Goal: Task Accomplishment & Management: Use online tool/utility

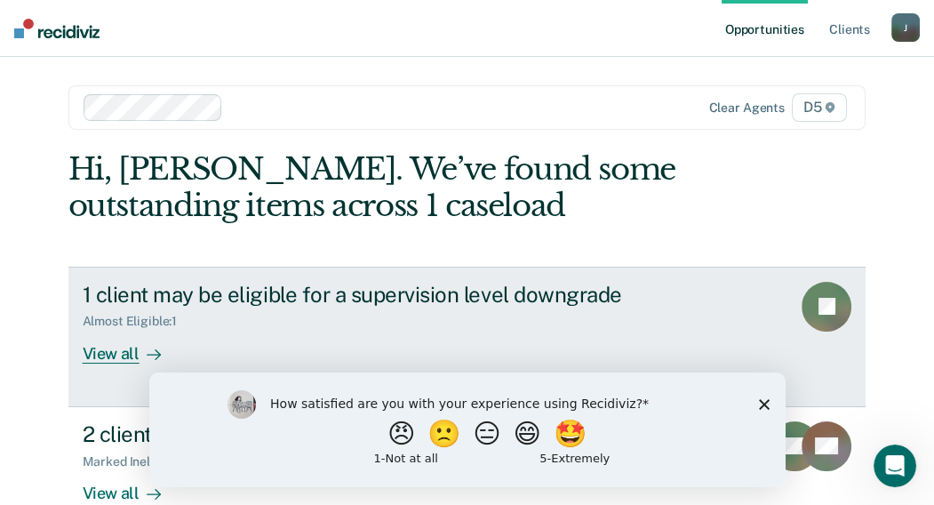
scroll to position [88, 0]
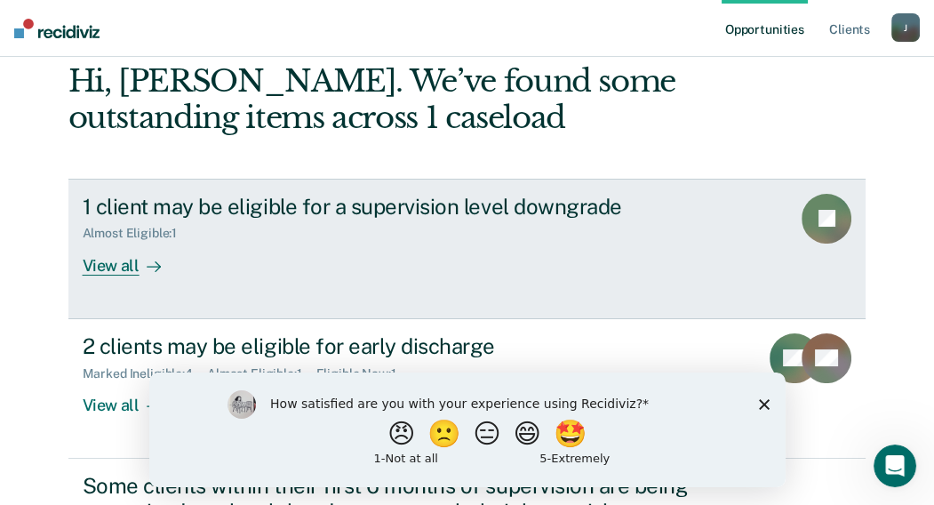
click at [112, 256] on div "View all" at bounding box center [133, 258] width 100 height 35
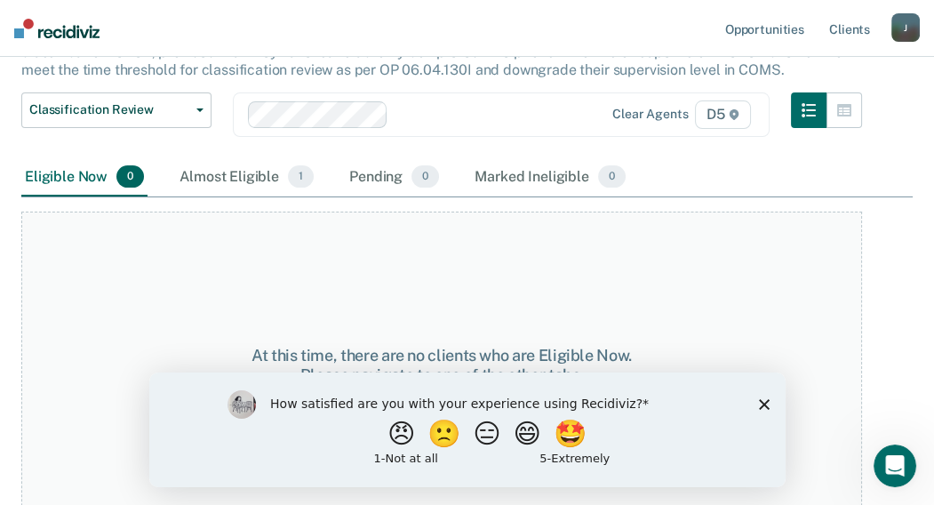
scroll to position [206, 0]
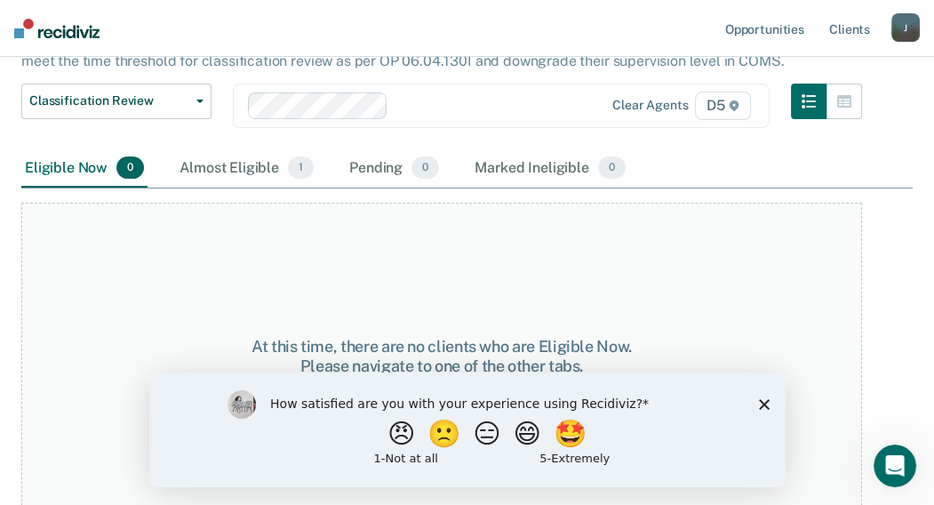
click at [764, 401] on icon "Close survey" at bounding box center [763, 403] width 11 height 11
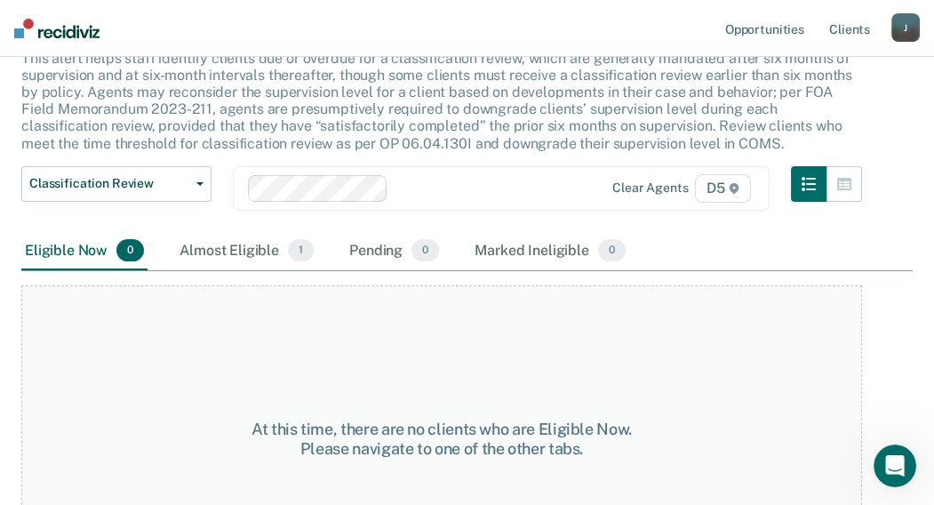
scroll to position [0, 0]
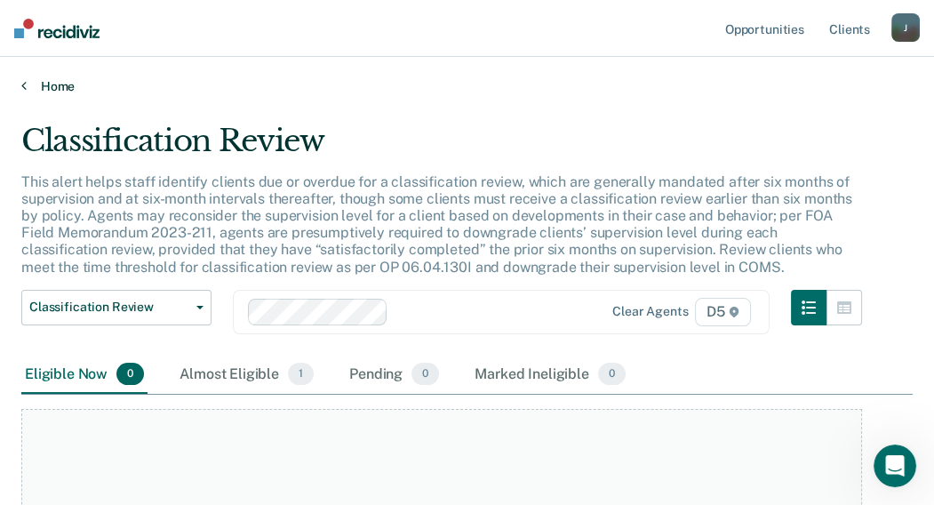
click at [40, 86] on link "Home" at bounding box center [466, 86] width 891 height 16
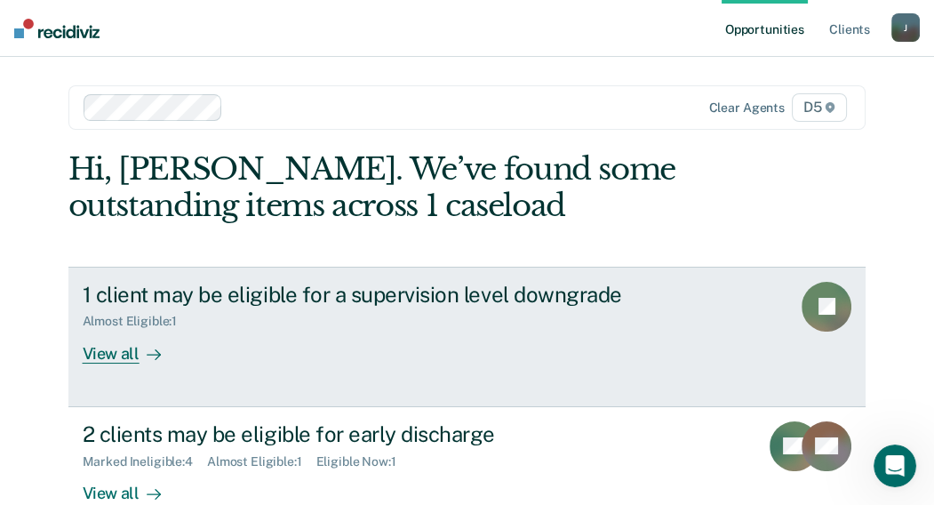
click at [112, 352] on div "View all" at bounding box center [133, 346] width 100 height 35
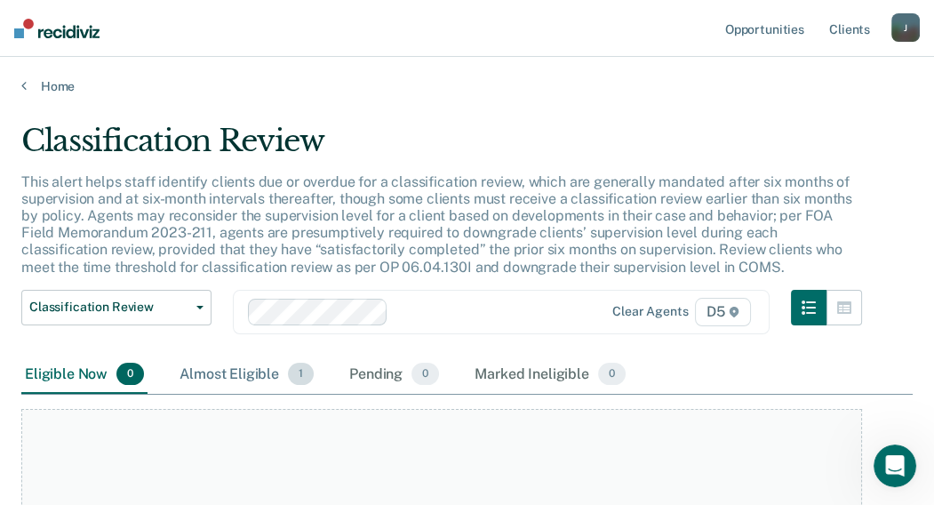
click at [256, 372] on div "Almost Eligible 1" at bounding box center [246, 374] width 141 height 39
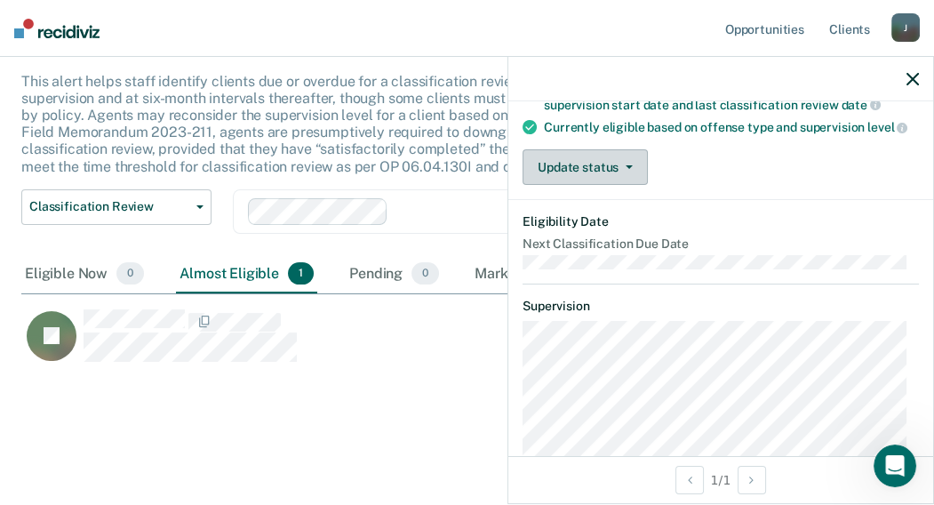
scroll to position [88, 0]
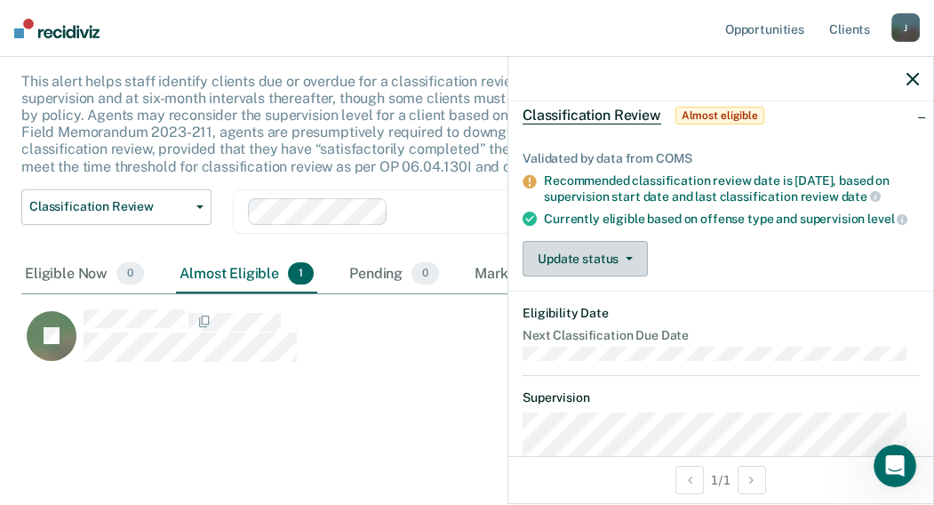
click at [601, 251] on button "Update status" at bounding box center [584, 259] width 125 height 36
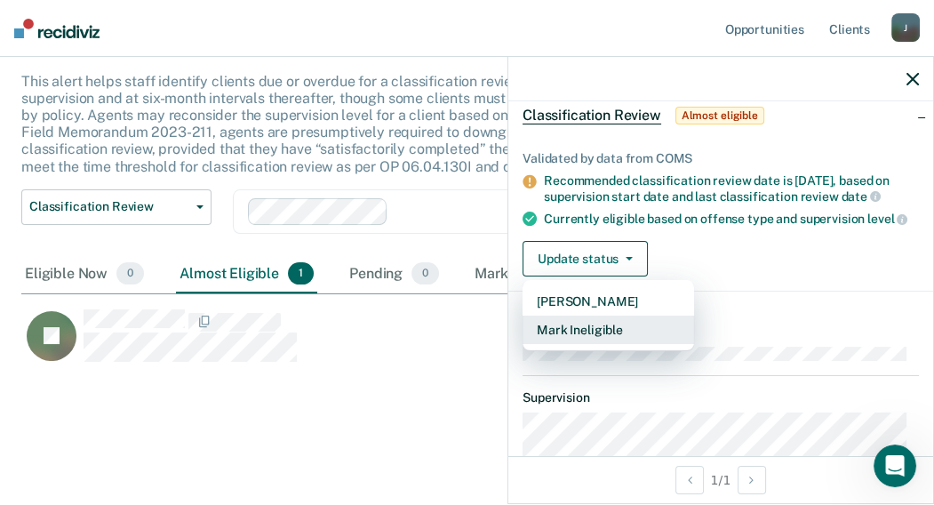
click at [600, 323] on button "Mark Ineligible" at bounding box center [607, 329] width 171 height 28
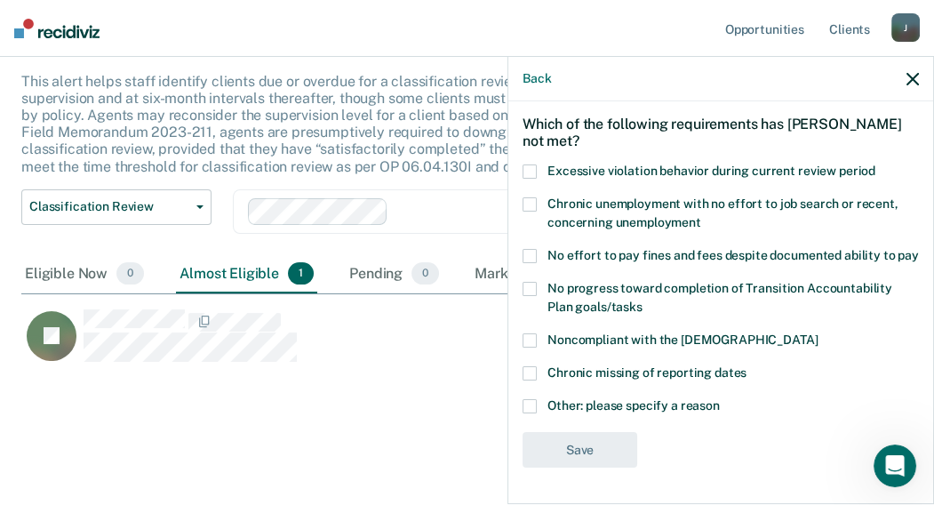
click at [530, 405] on span at bounding box center [529, 406] width 14 height 14
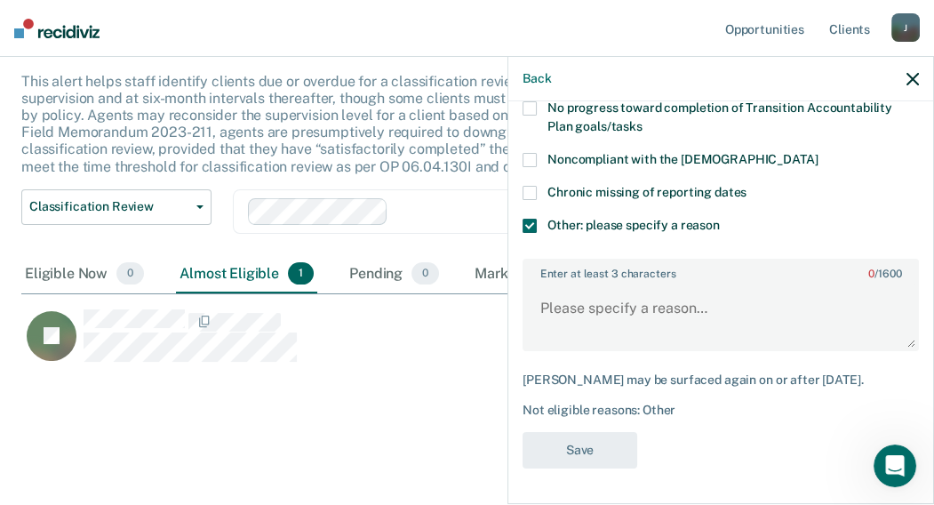
scroll to position [268, 0]
click at [612, 311] on textarea "Enter at least 3 characters 0 / 1600" at bounding box center [720, 316] width 393 height 66
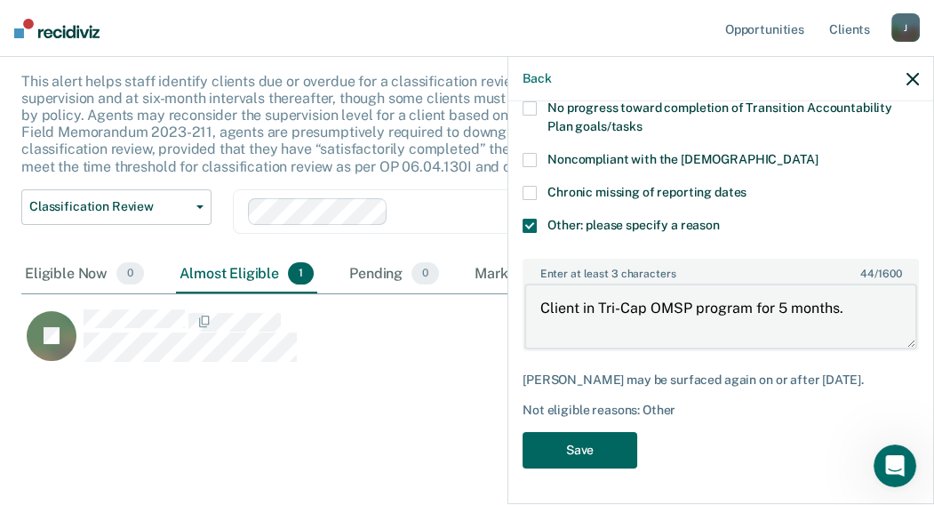
type textarea "Client in Tri-Cap OMSP program for 5 months."
click at [566, 458] on button "Save" at bounding box center [579, 450] width 115 height 36
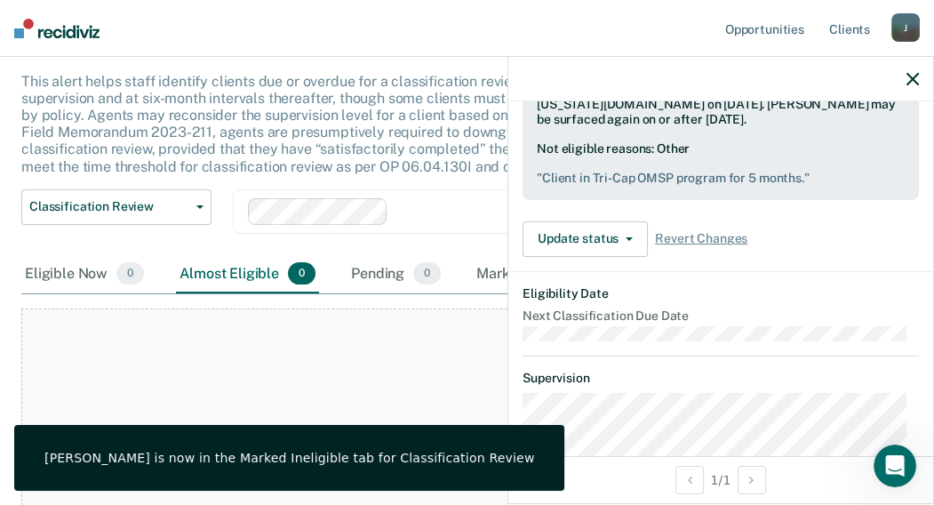
click at [470, 365] on div "At this time, there are no clients who are Almost Eligible. Please navigate to …" at bounding box center [441, 461] width 841 height 307
click at [912, 80] on icon "button" at bounding box center [912, 79] width 12 height 12
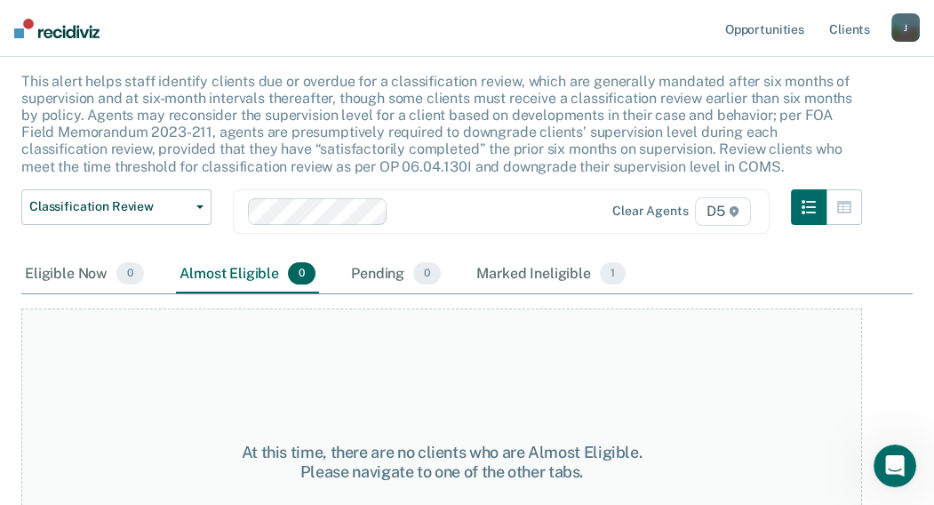
scroll to position [0, 0]
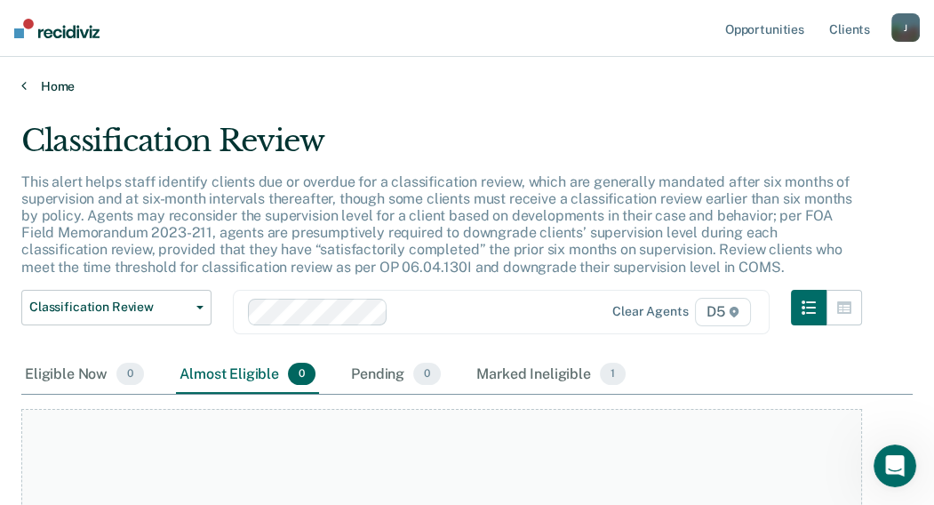
click at [49, 83] on link "Home" at bounding box center [466, 86] width 891 height 16
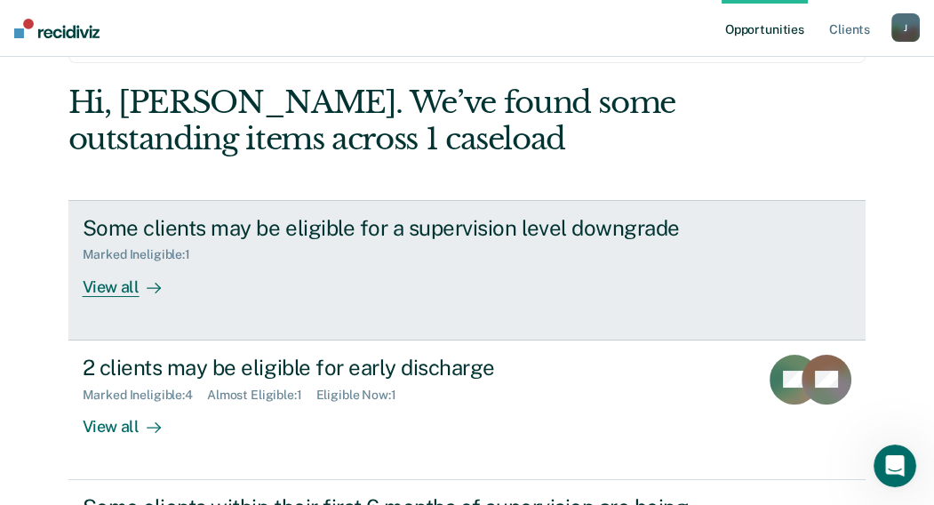
scroll to position [178, 0]
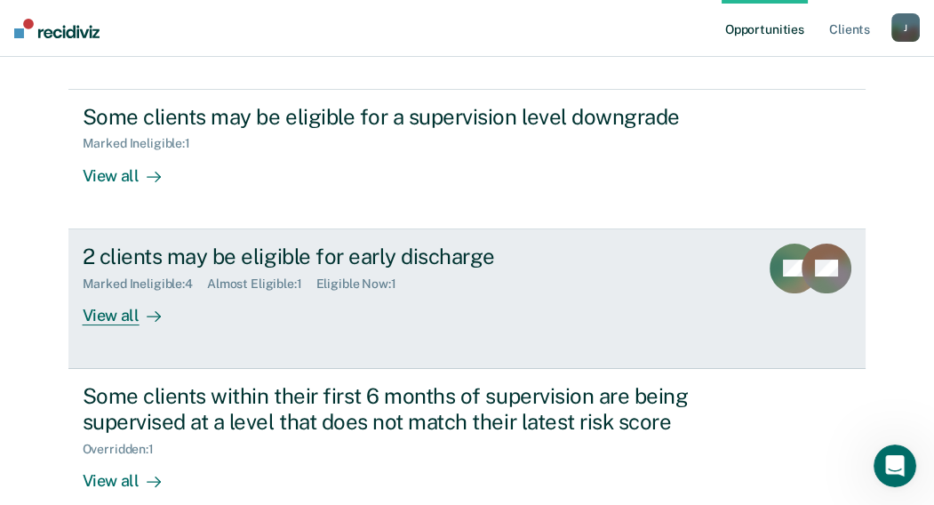
click at [110, 308] on div "View all" at bounding box center [133, 308] width 100 height 35
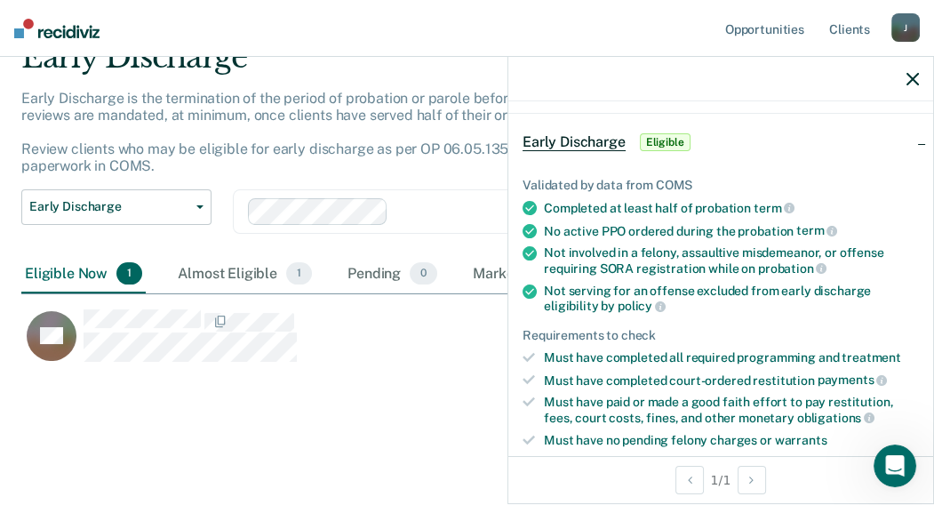
scroll to position [328, 0]
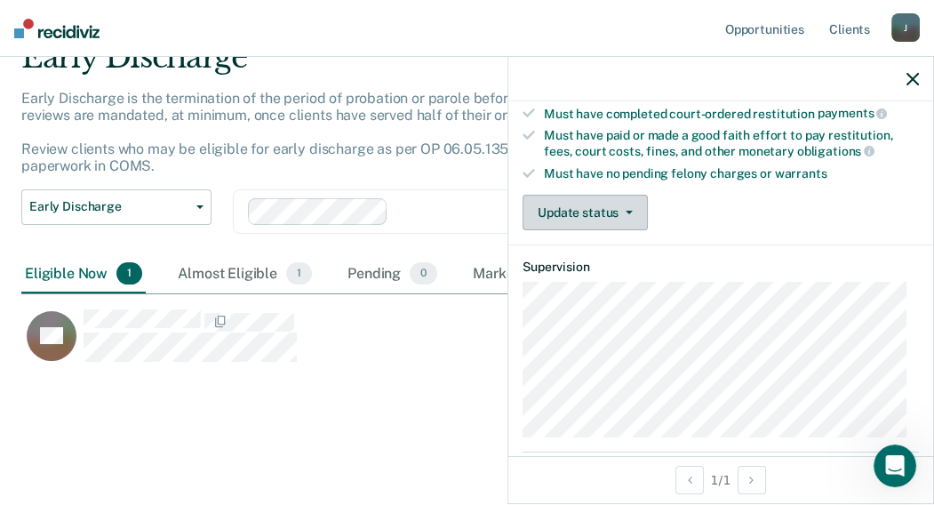
click at [595, 204] on button "Update status" at bounding box center [584, 213] width 125 height 36
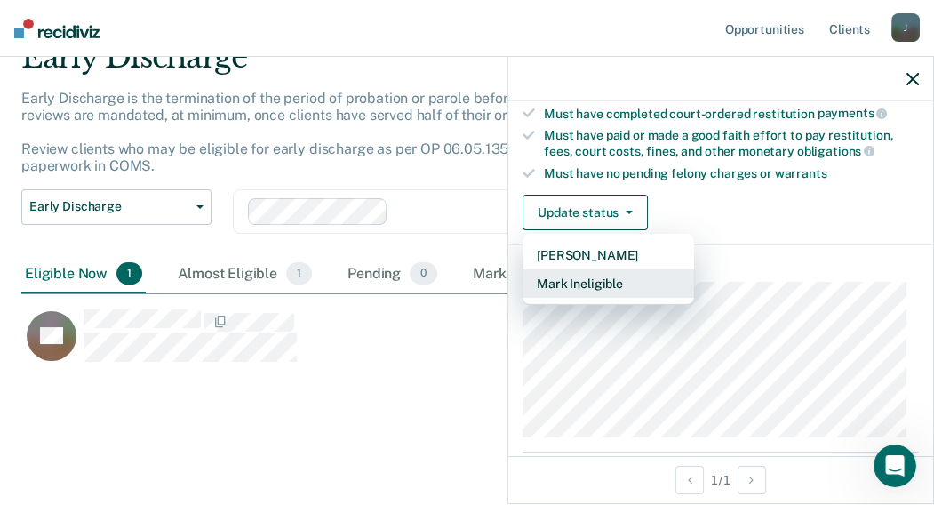
click at [625, 275] on button "Mark Ineligible" at bounding box center [607, 283] width 171 height 28
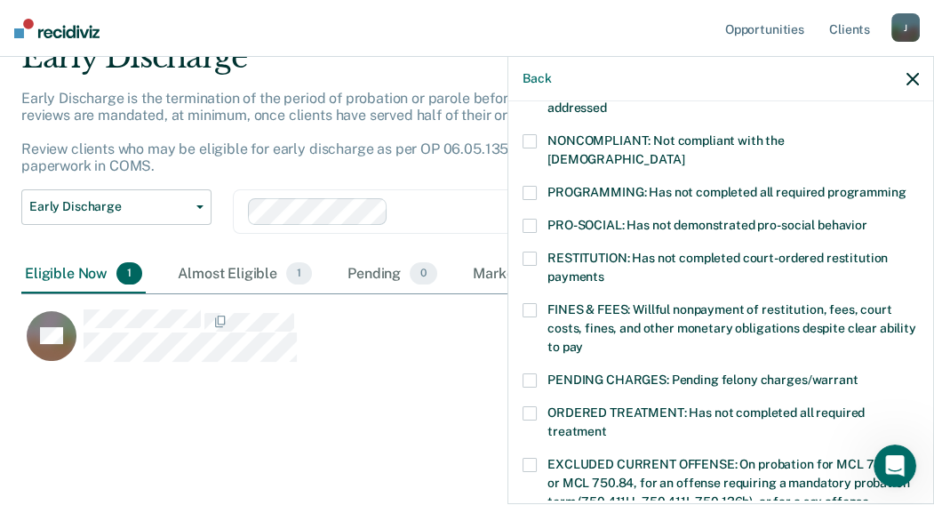
scroll to position [732, 0]
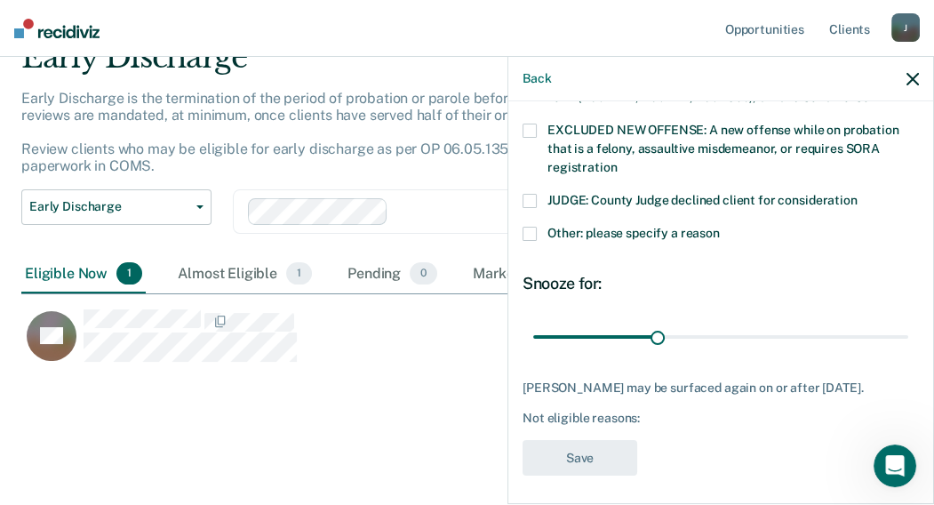
click at [530, 227] on span at bounding box center [529, 234] width 14 height 14
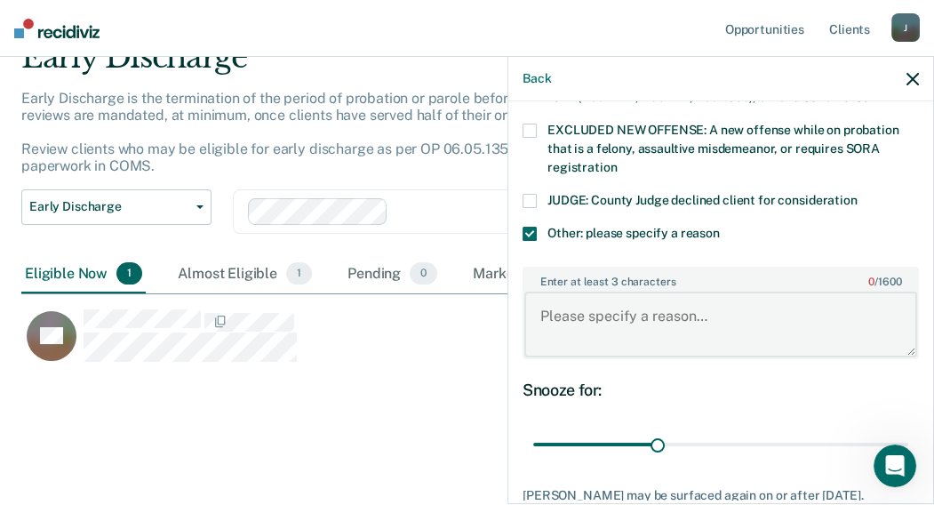
click at [590, 297] on textarea "Enter at least 3 characters 0 / 1600" at bounding box center [720, 324] width 393 height 66
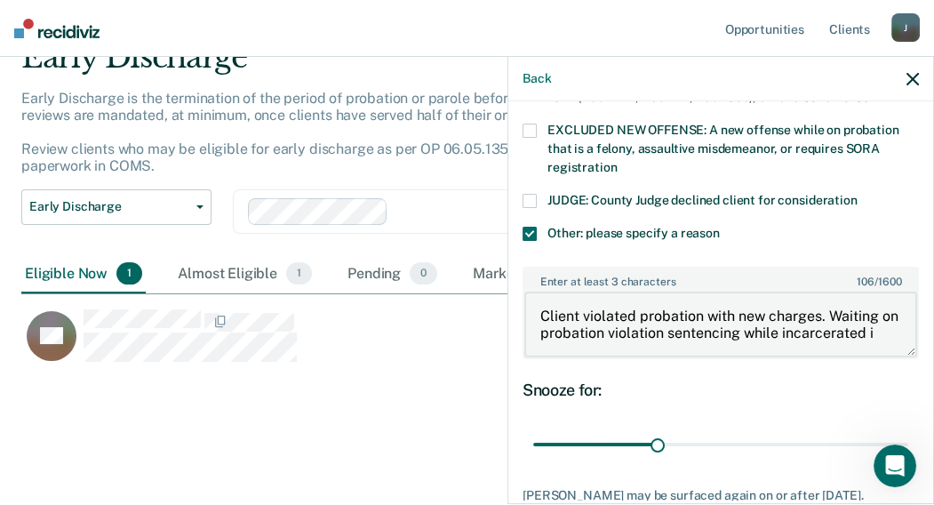
scroll to position [3, 0]
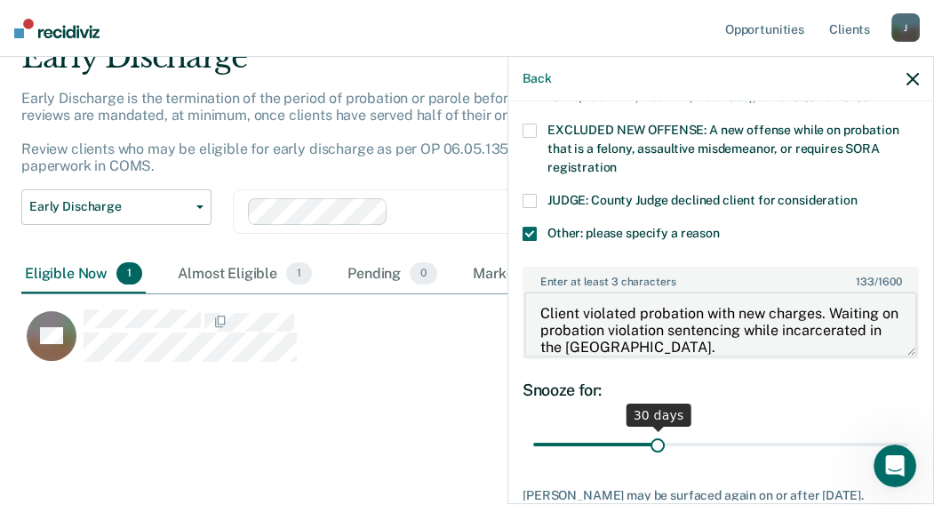
type textarea "Client violated probation with new charges. Waiting on probation violation sent…"
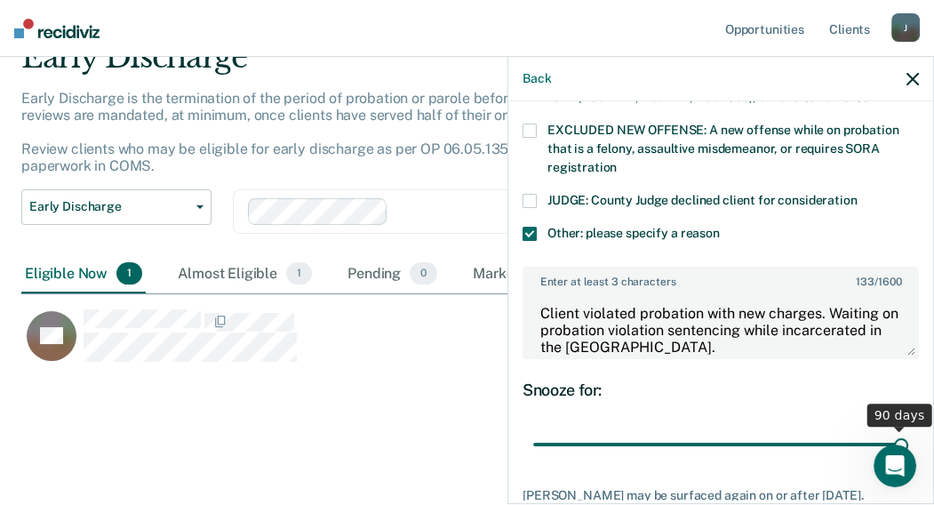
drag, startPoint x: 657, startPoint y: 415, endPoint x: 949, endPoint y: 407, distance: 292.4
type input "90"
click at [908, 428] on input "range" at bounding box center [720, 443] width 375 height 31
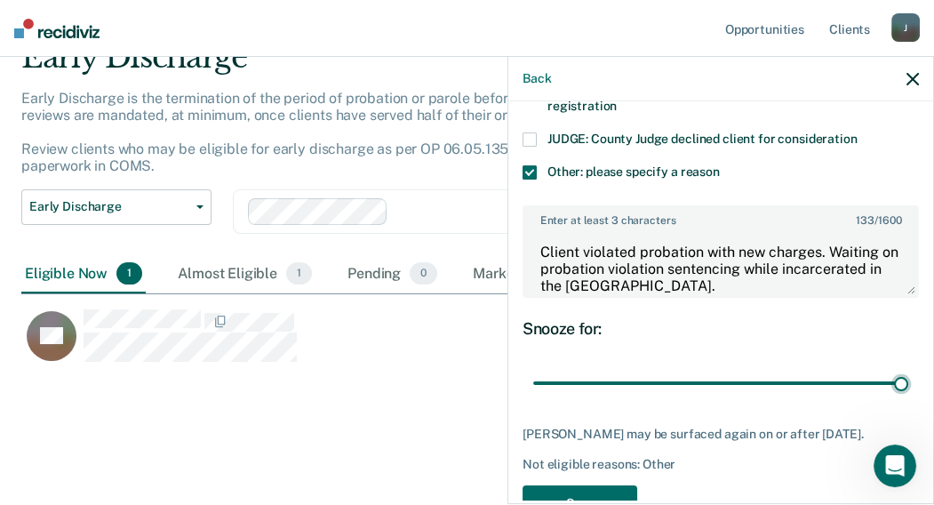
scroll to position [840, 0]
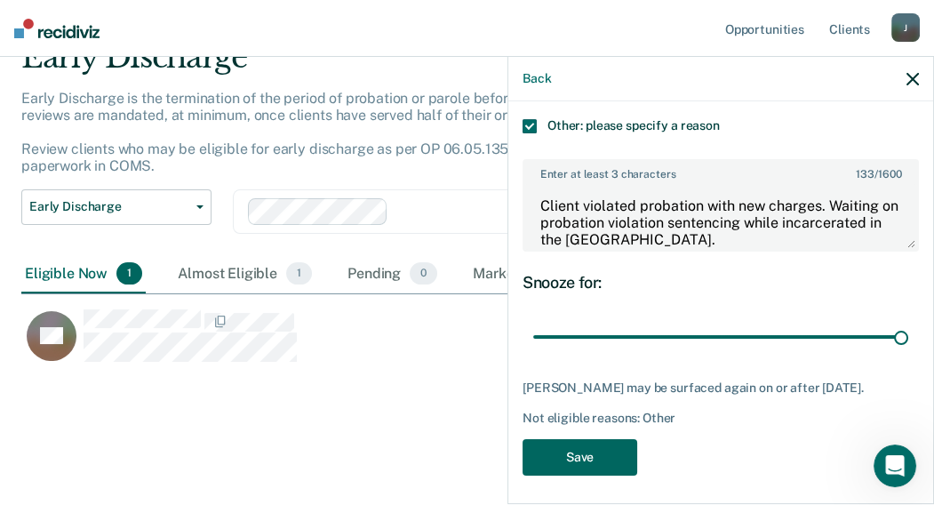
click at [610, 454] on button "Save" at bounding box center [579, 457] width 115 height 36
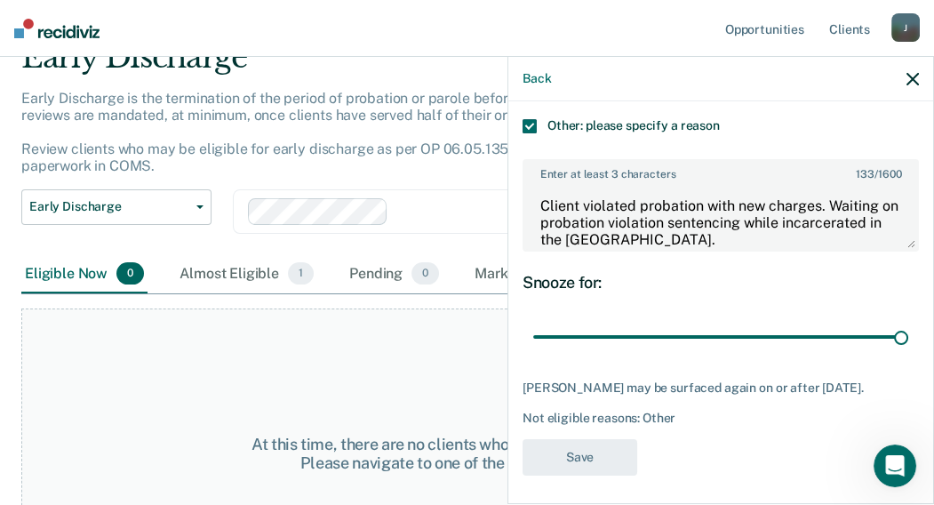
scroll to position [697, 0]
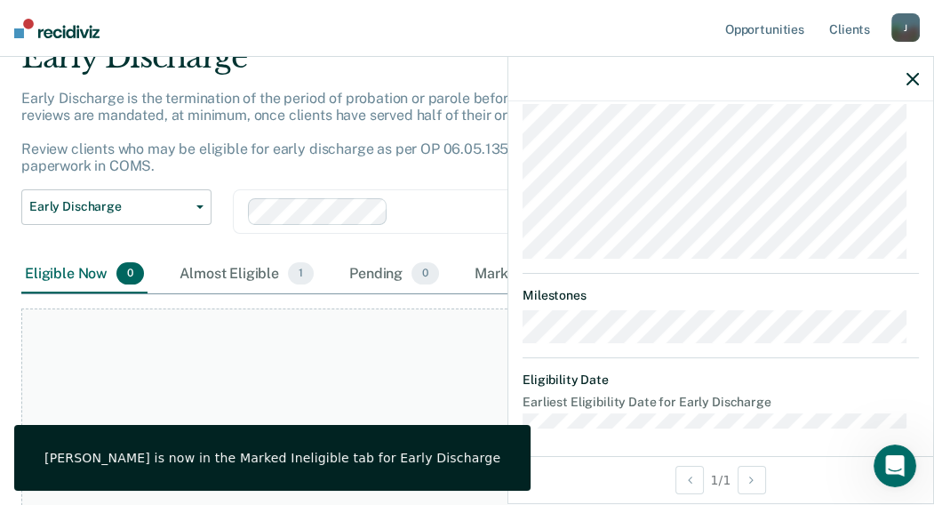
click at [396, 389] on div "At this time, there are no clients who are Eligible Now. Please navigate to one…" at bounding box center [441, 453] width 841 height 290
click at [919, 77] on div at bounding box center [720, 79] width 425 height 44
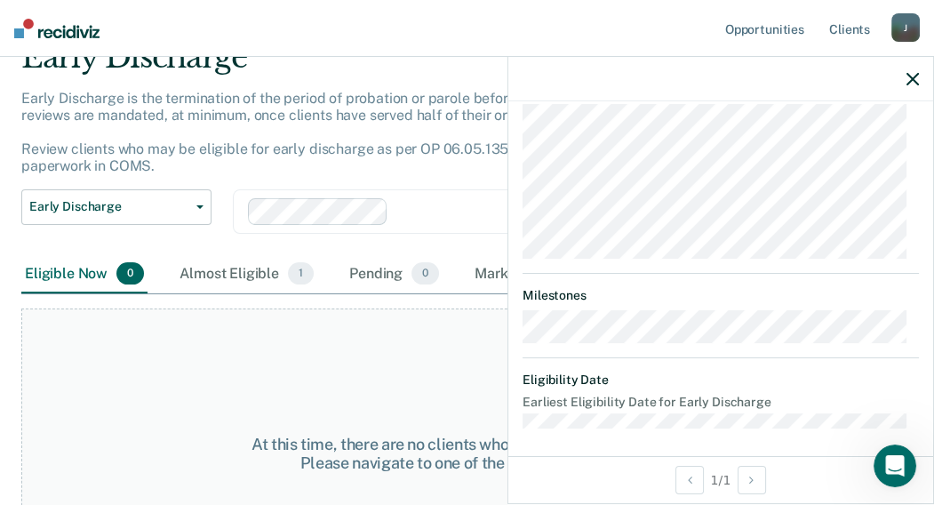
click at [910, 71] on button "button" at bounding box center [912, 78] width 12 height 15
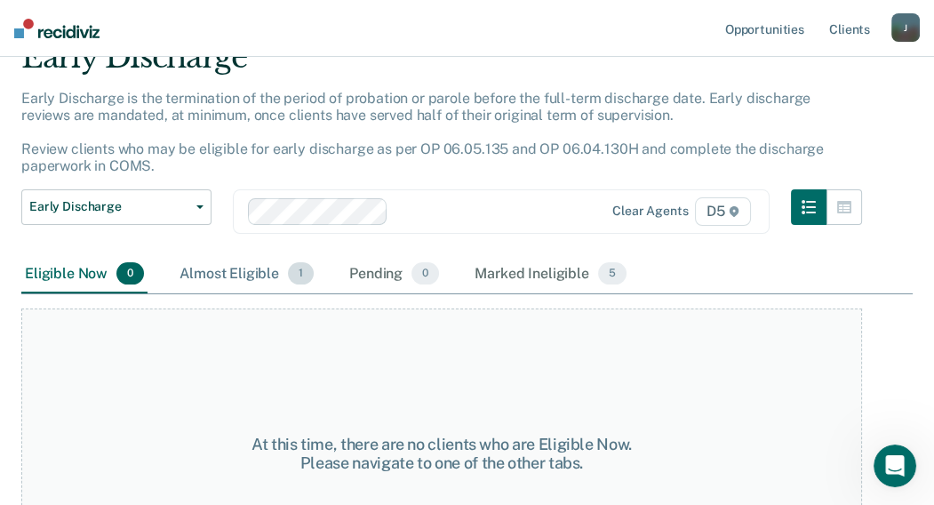
click at [260, 271] on div "Almost Eligible 1" at bounding box center [246, 274] width 141 height 39
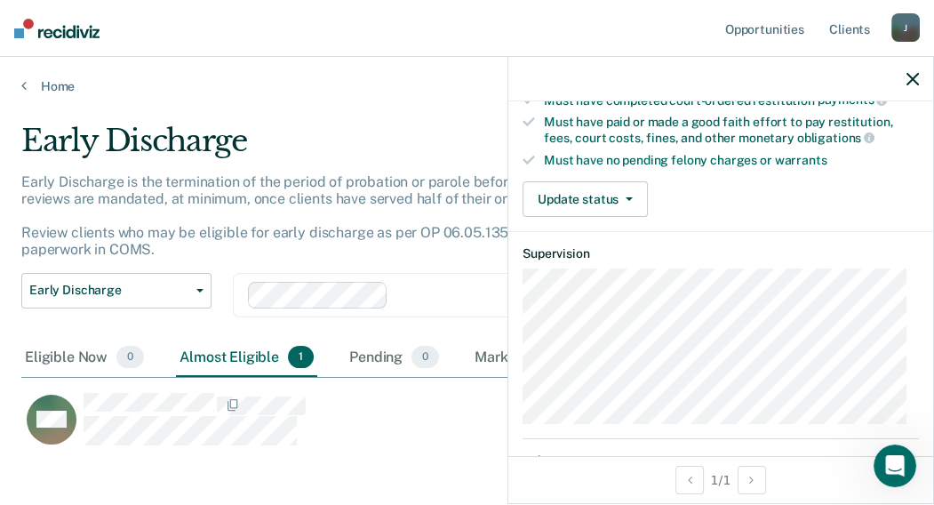
scroll to position [355, 0]
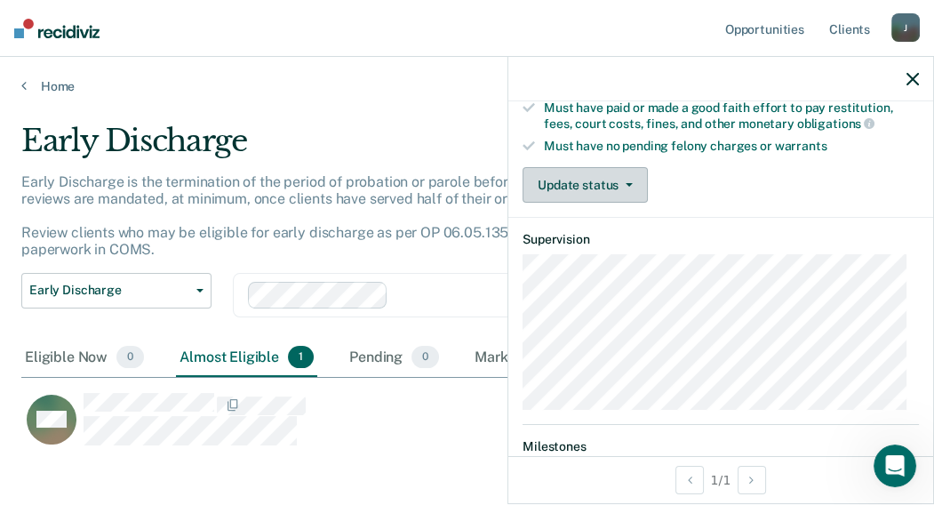
click at [589, 187] on button "Update status" at bounding box center [584, 185] width 125 height 36
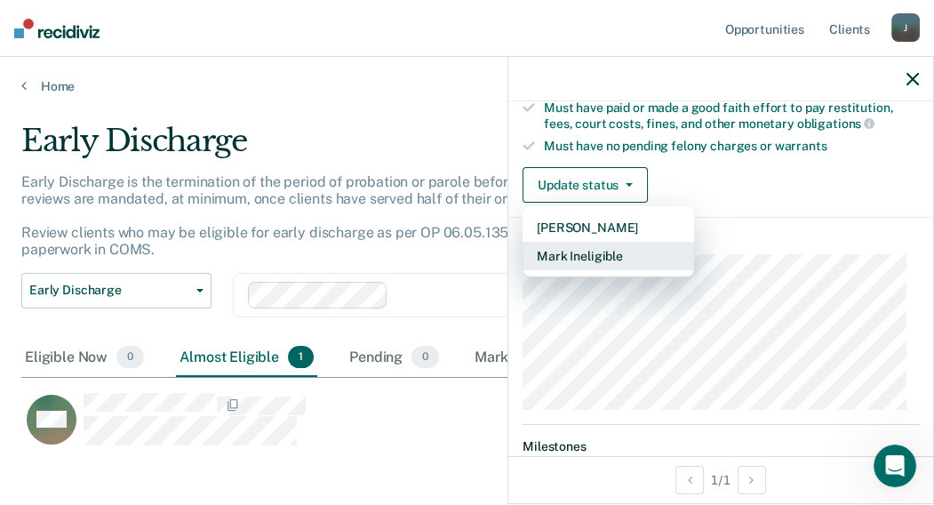
click at [625, 248] on button "Mark Ineligible" at bounding box center [607, 256] width 171 height 28
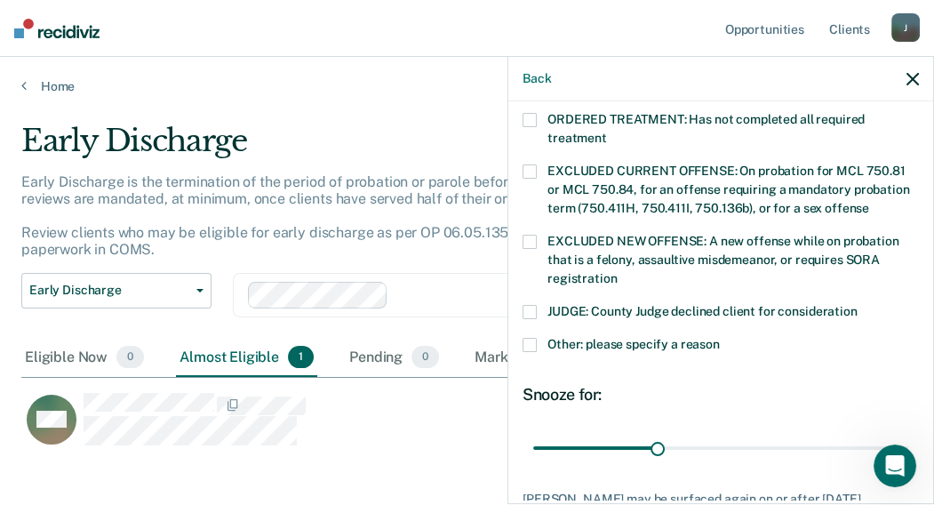
scroll to position [732, 0]
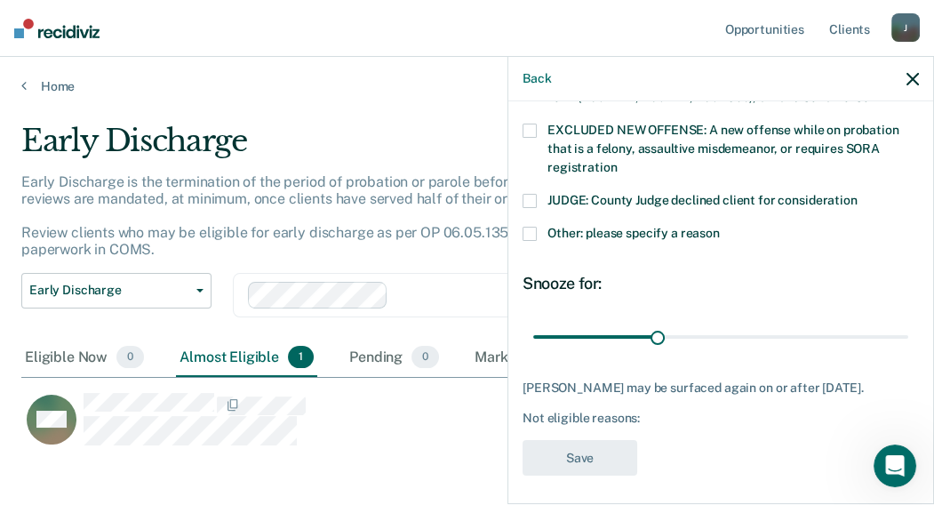
click at [530, 227] on span at bounding box center [529, 234] width 14 height 14
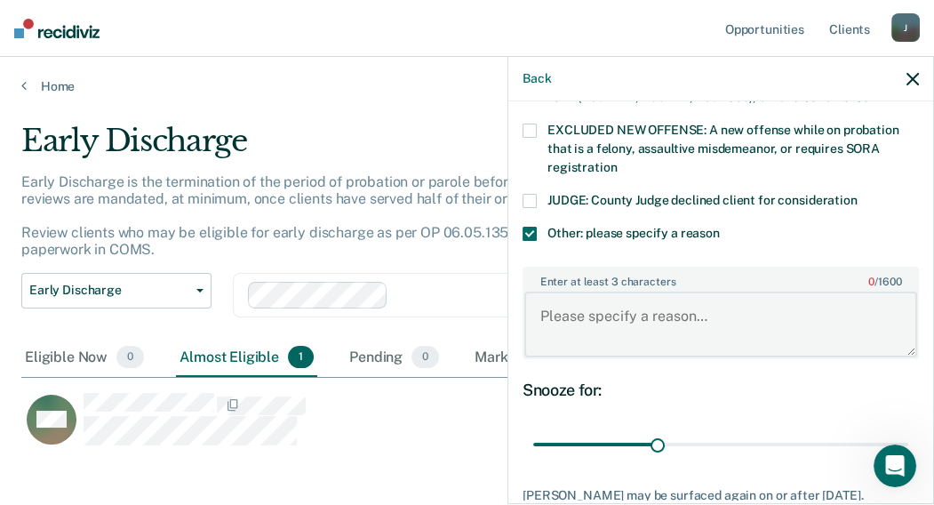
click at [598, 307] on textarea "Enter at least 3 characters 0 / 1600" at bounding box center [720, 324] width 393 height 66
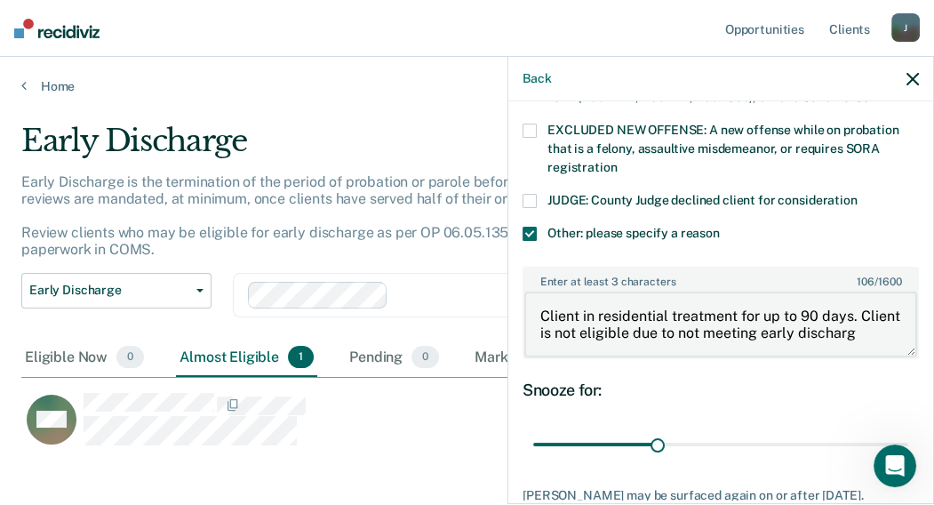
scroll to position [3, 0]
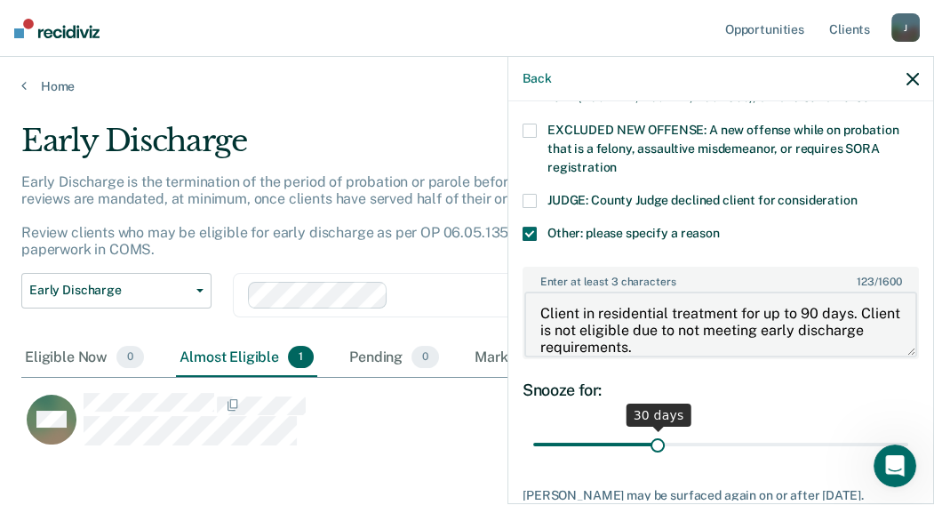
type textarea "Client in residential treatment for up to 90 days. Client is not eligible due t…"
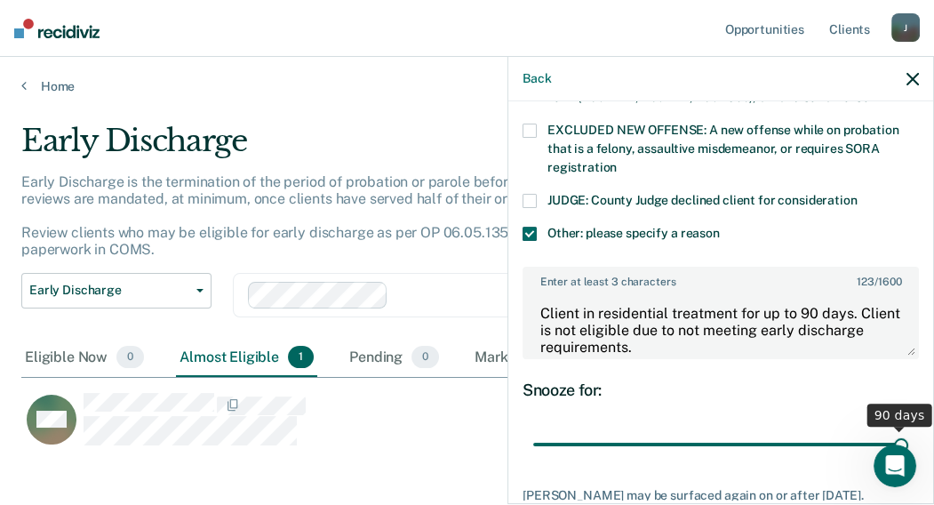
drag, startPoint x: 647, startPoint y: 421, endPoint x: 907, endPoint y: 422, distance: 260.3
type input "90"
click at [907, 428] on input "range" at bounding box center [720, 443] width 375 height 31
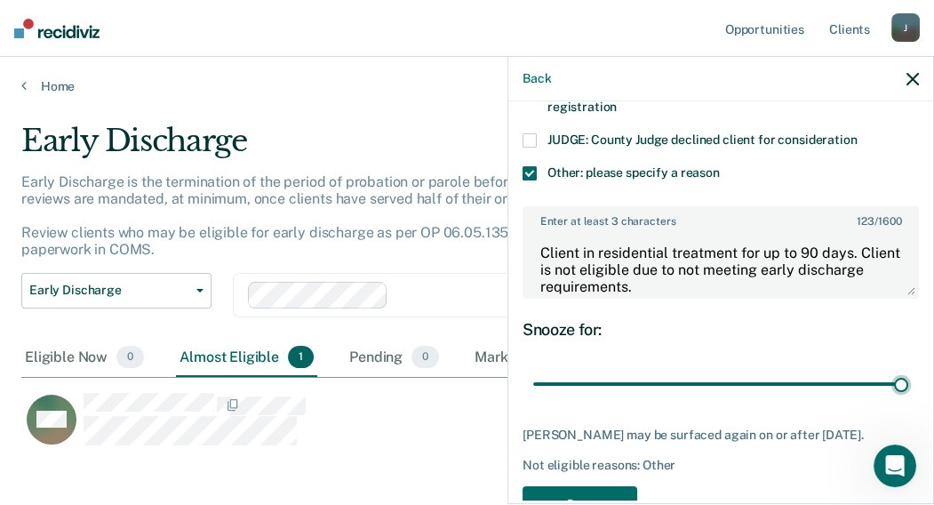
scroll to position [840, 0]
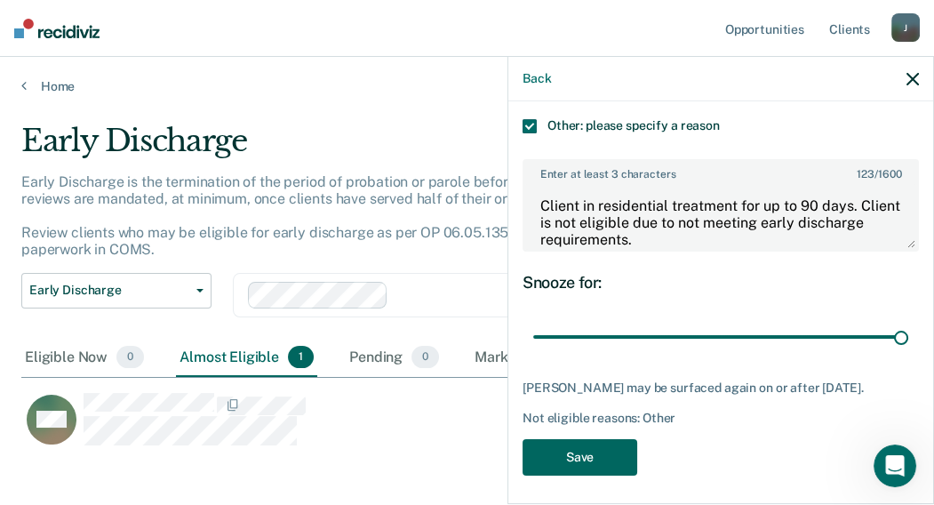
click at [583, 442] on button "Save" at bounding box center [579, 457] width 115 height 36
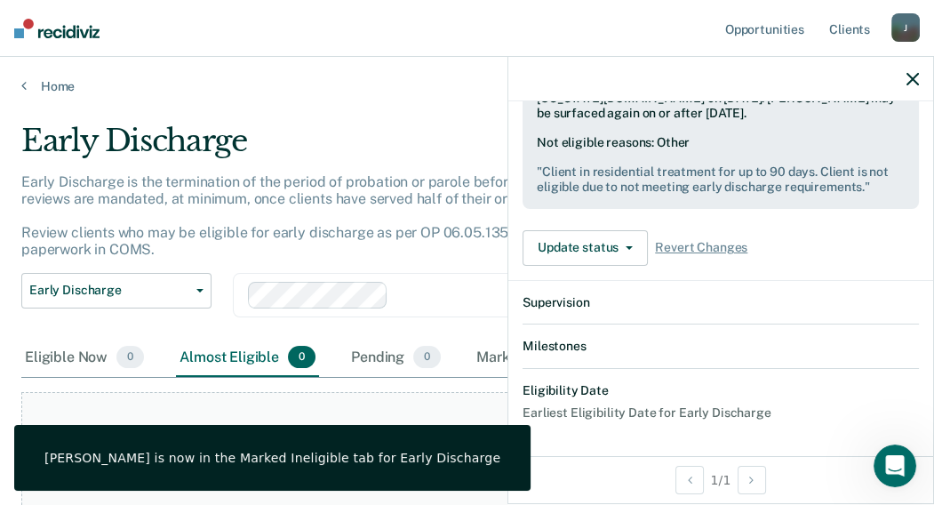
scroll to position [663, 0]
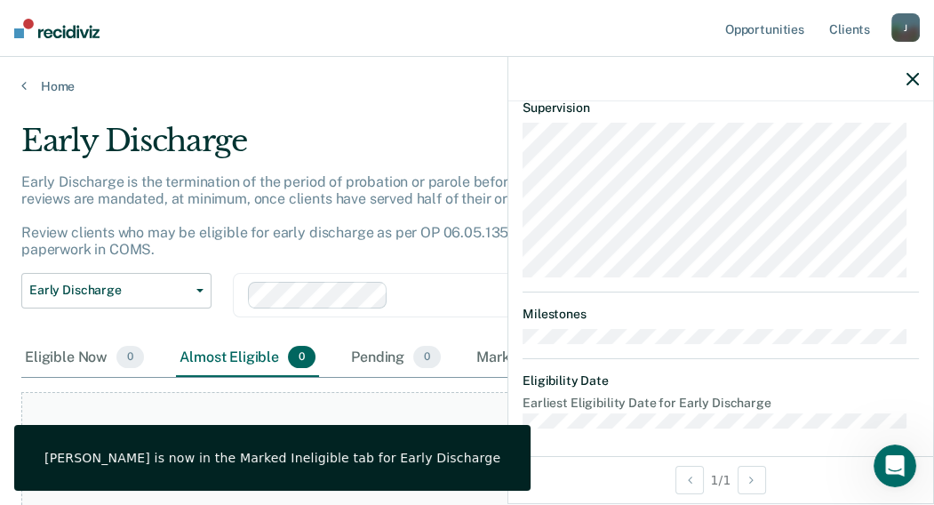
click at [910, 82] on icon "button" at bounding box center [912, 79] width 12 height 12
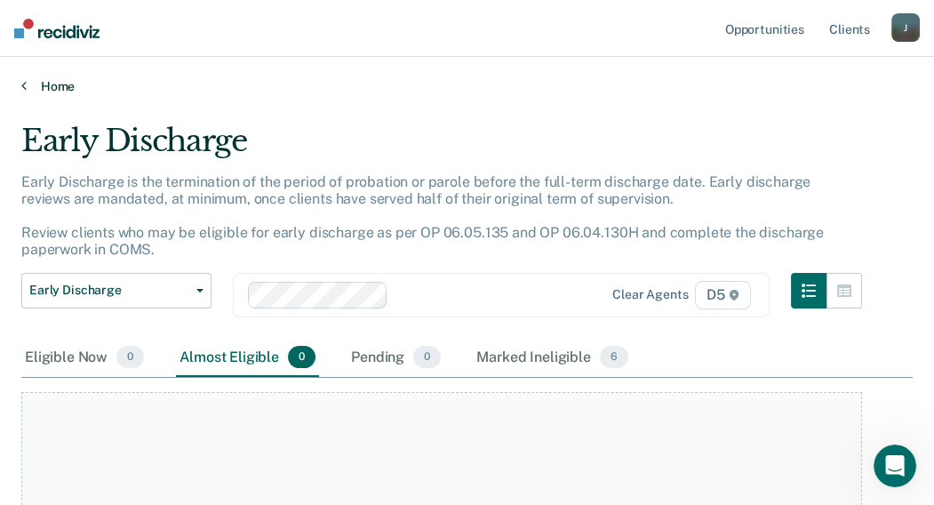
click at [50, 81] on link "Home" at bounding box center [466, 86] width 891 height 16
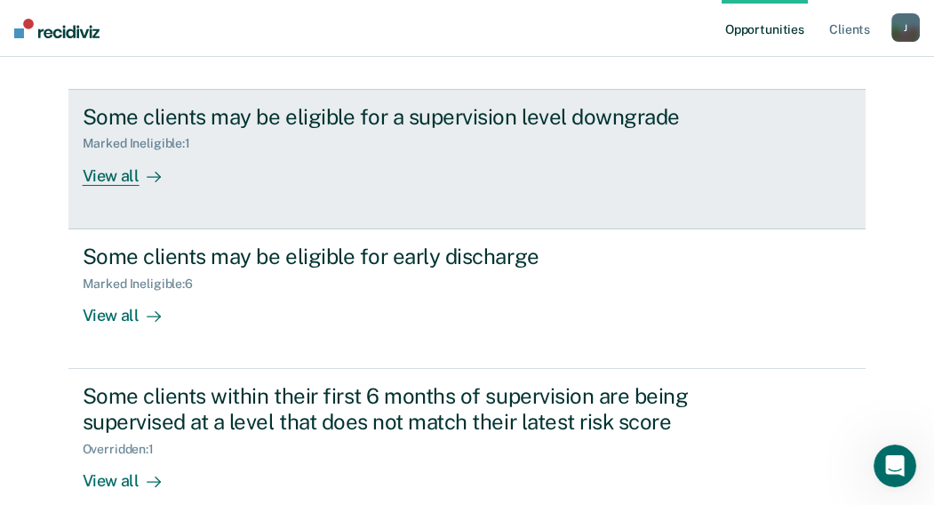
scroll to position [275, 0]
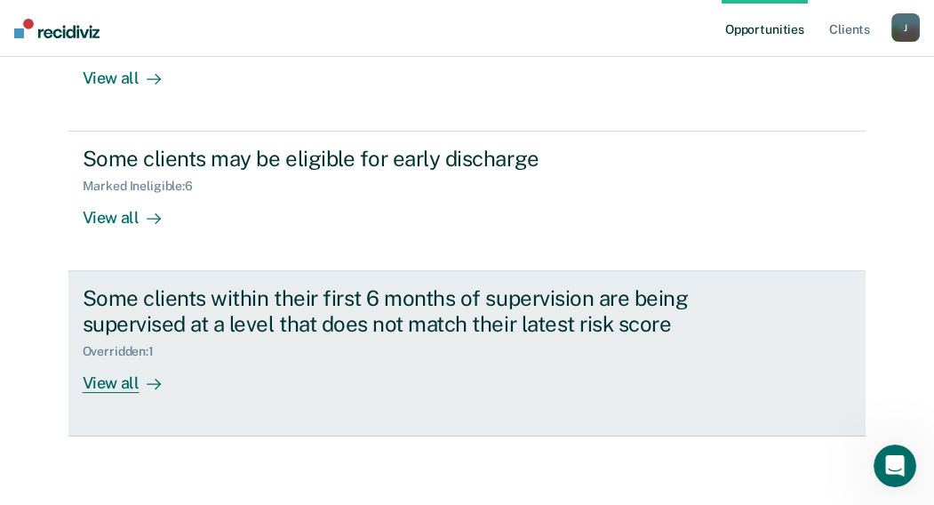
click at [111, 381] on div "View all" at bounding box center [133, 375] width 100 height 35
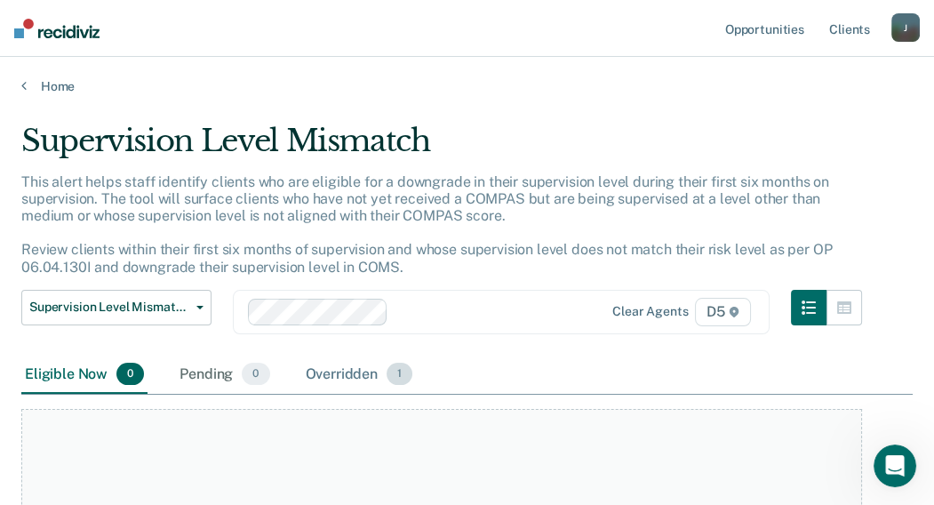
click at [348, 370] on div "Overridden 1" at bounding box center [359, 374] width 115 height 39
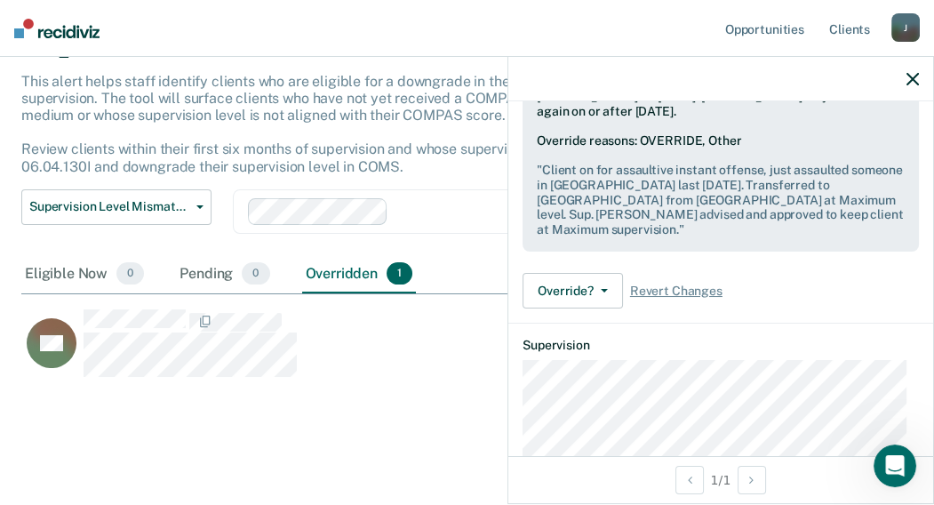
scroll to position [443, 0]
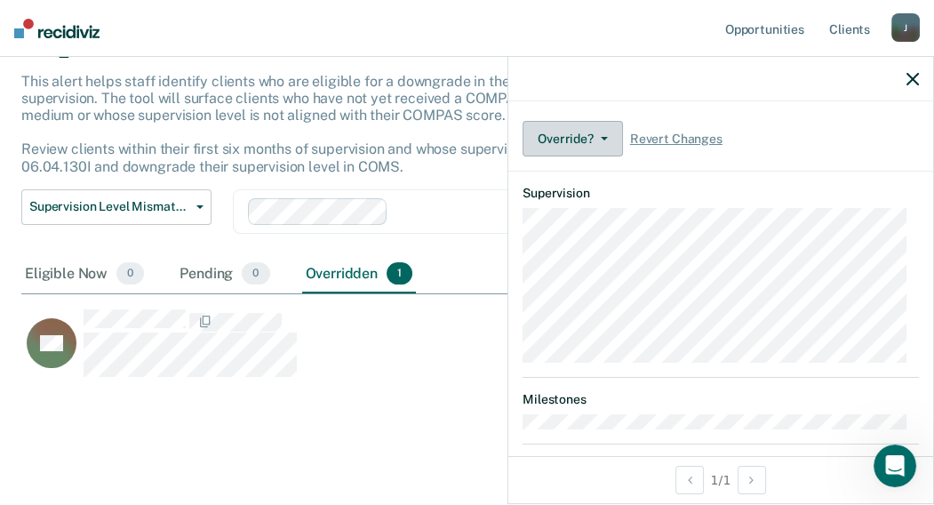
click at [593, 152] on button "Override?" at bounding box center [572, 139] width 100 height 36
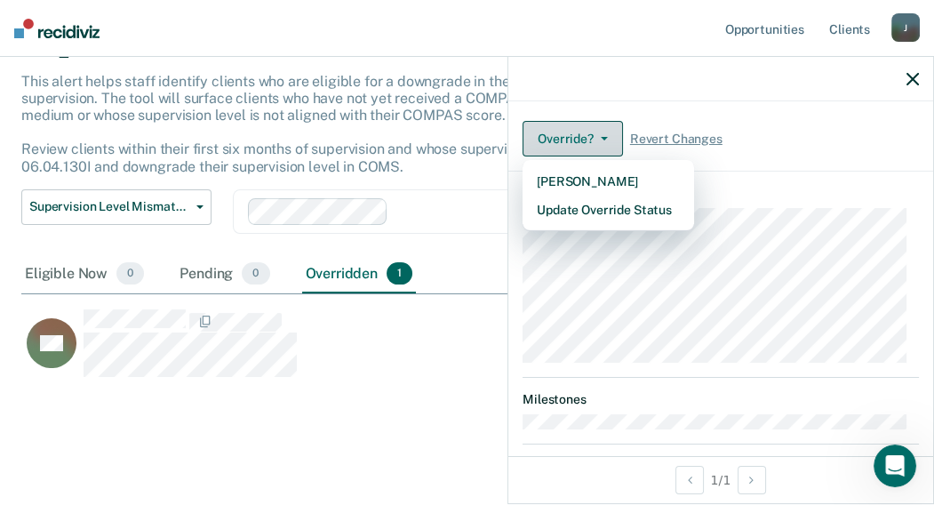
click at [597, 153] on button "Override?" at bounding box center [572, 139] width 100 height 36
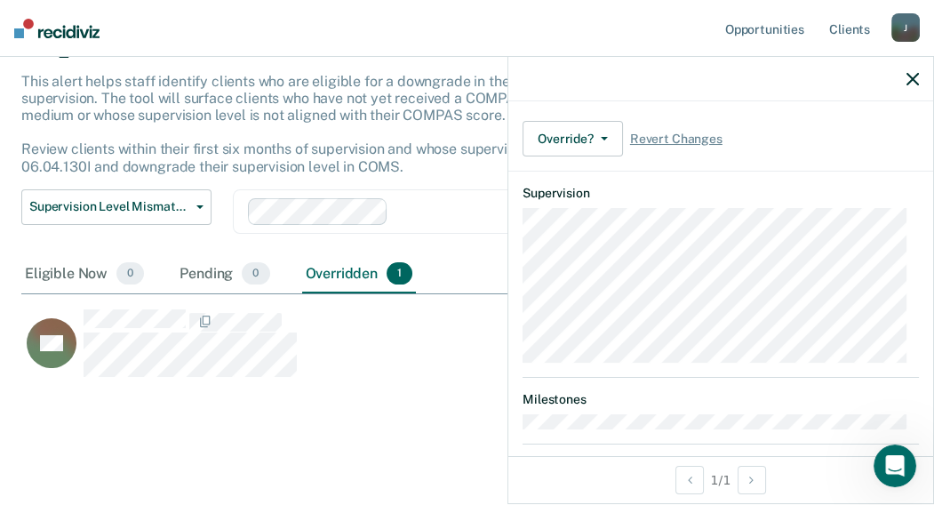
click at [916, 77] on icon "button" at bounding box center [912, 79] width 12 height 12
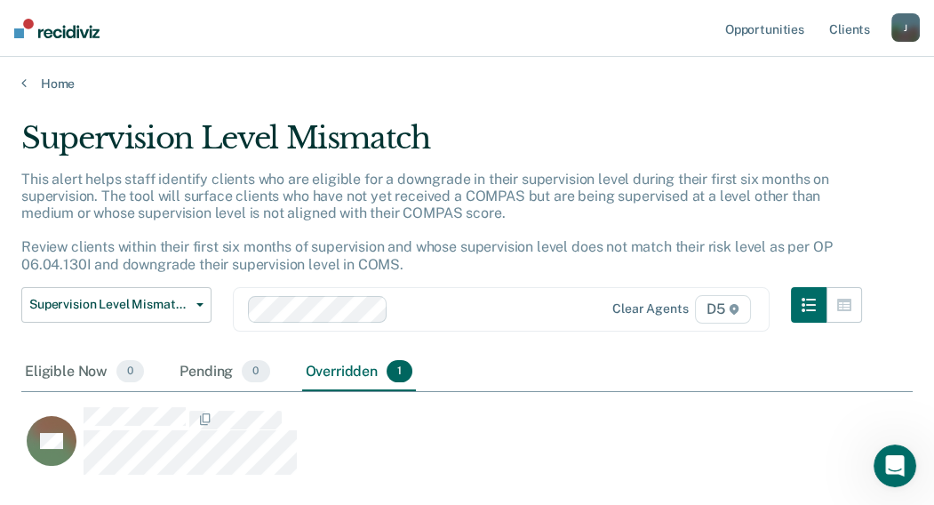
scroll to position [0, 0]
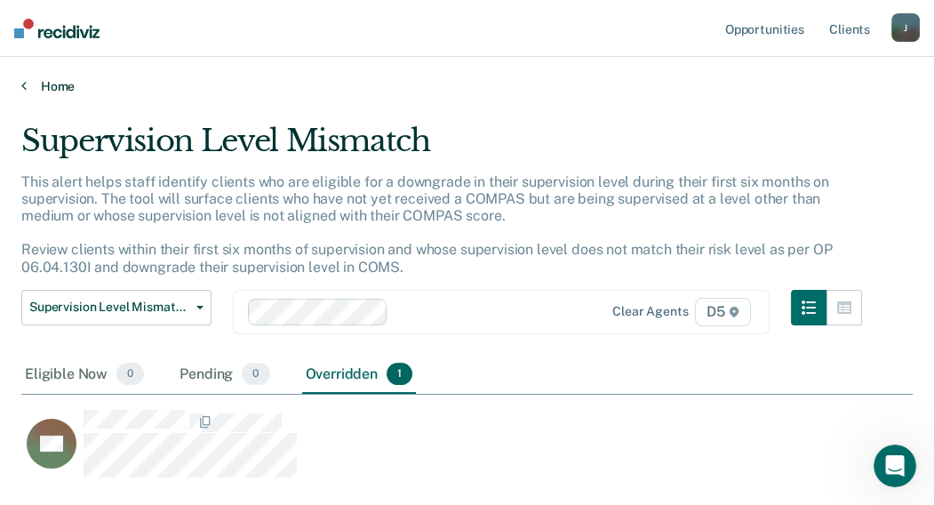
click at [60, 83] on link "Home" at bounding box center [466, 86] width 891 height 16
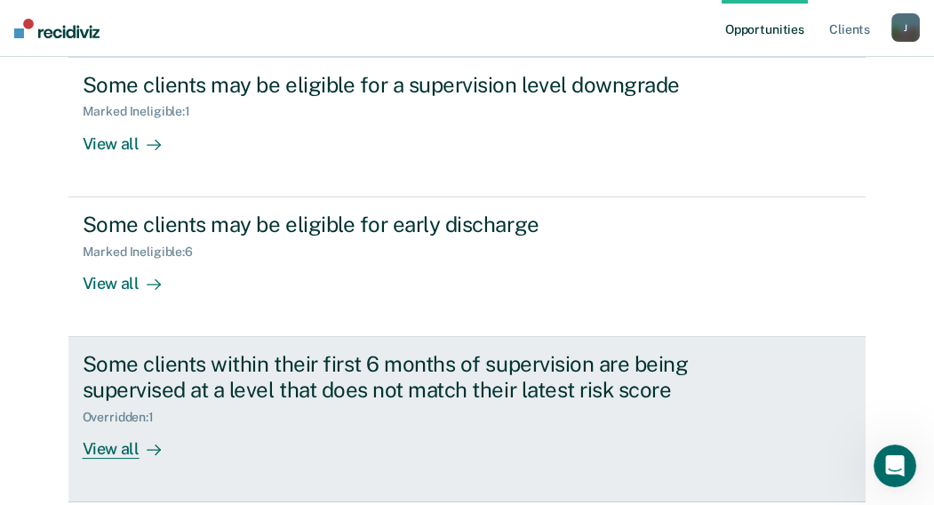
scroll to position [275, 0]
